Goal: Check status: Check status

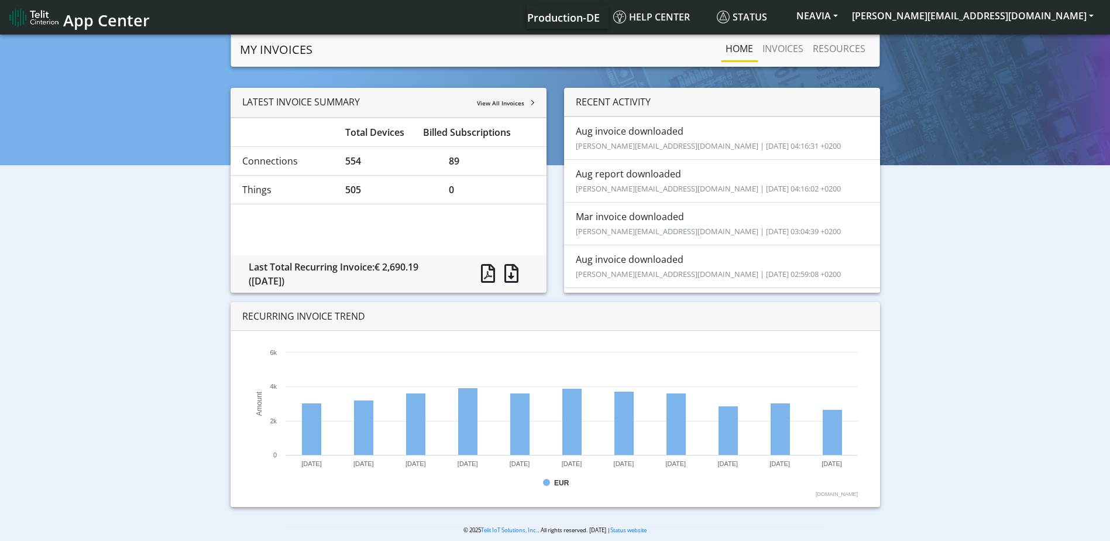
click at [75, 181] on div "LATEST INVOICE SUMMARY View All Invoices Total Devices Billed Subscriptions Con…" at bounding box center [555, 302] width 1092 height 428
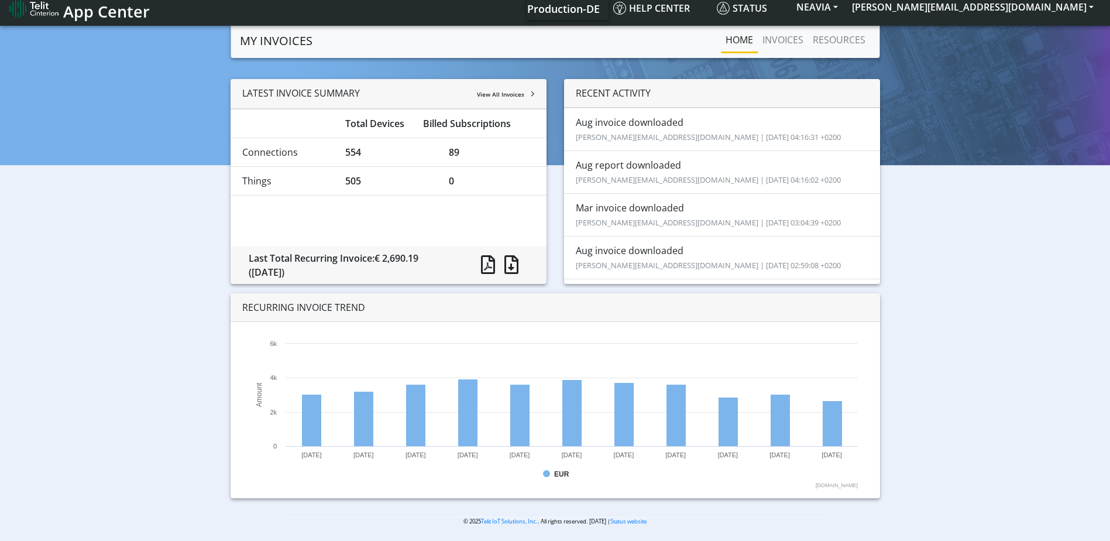
scroll to position [12, 0]
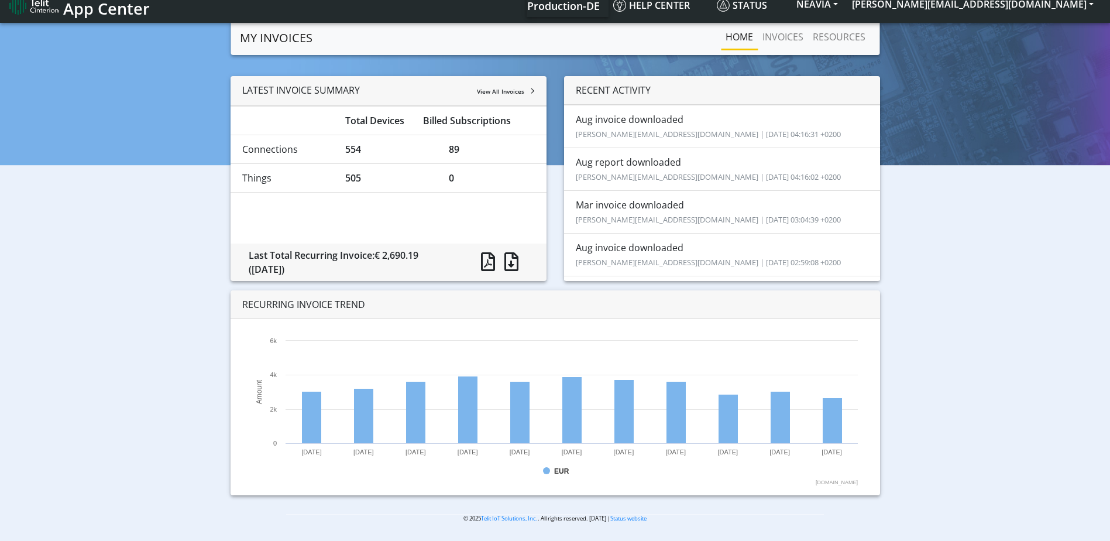
click at [163, 254] on div "LATEST INVOICE SUMMARY View All Invoices Total Devices Billed Subscriptions Con…" at bounding box center [555, 290] width 1092 height 428
